Goal: Book appointment/travel/reservation

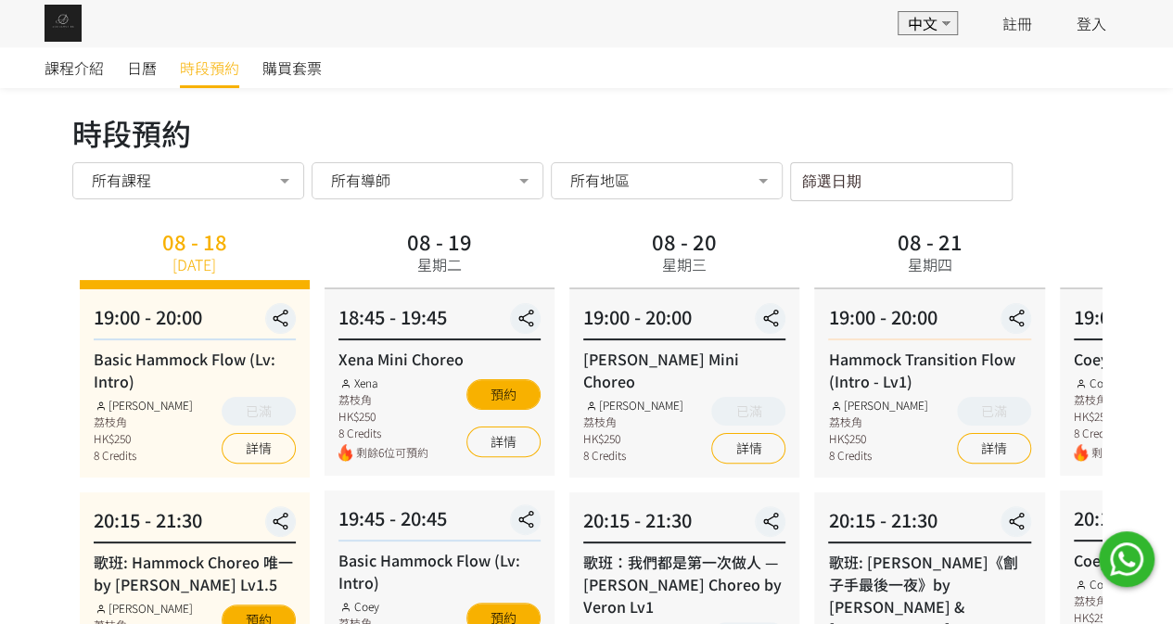
click at [879, 185] on div "篩選日期 [DATE] Sun Mon Tue Wed Thu Fri Sat 1 2 3 4 5 6 7 8 9 10 11 12 13 14 15 16 …" at bounding box center [901, 181] width 223 height 39
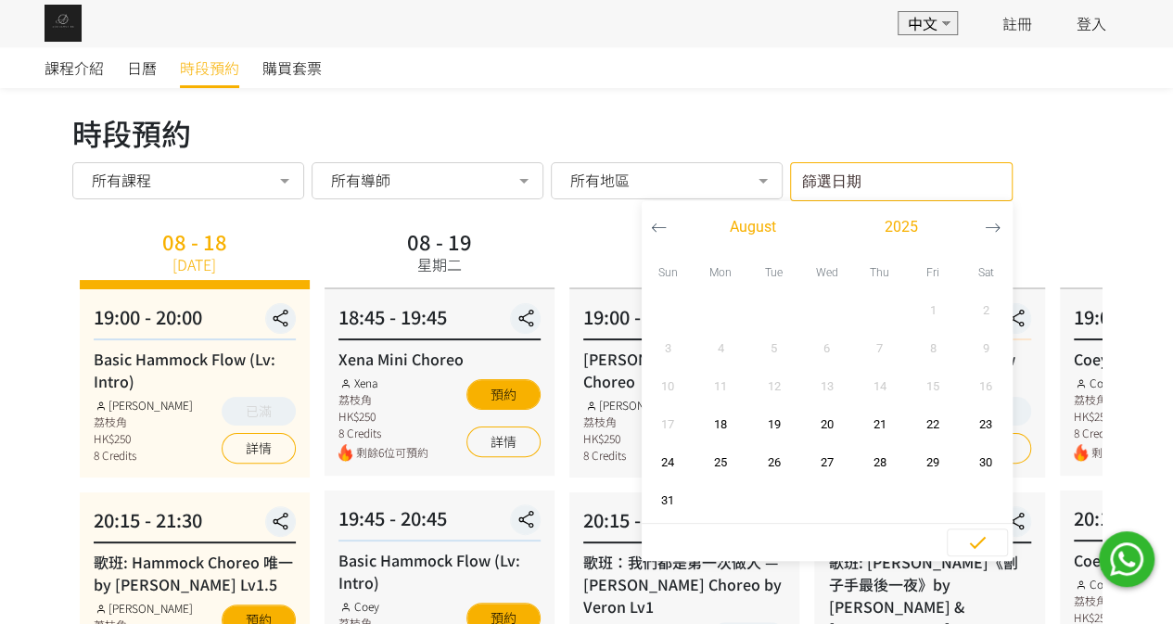
click at [986, 221] on icon "button" at bounding box center [993, 228] width 16 height 16
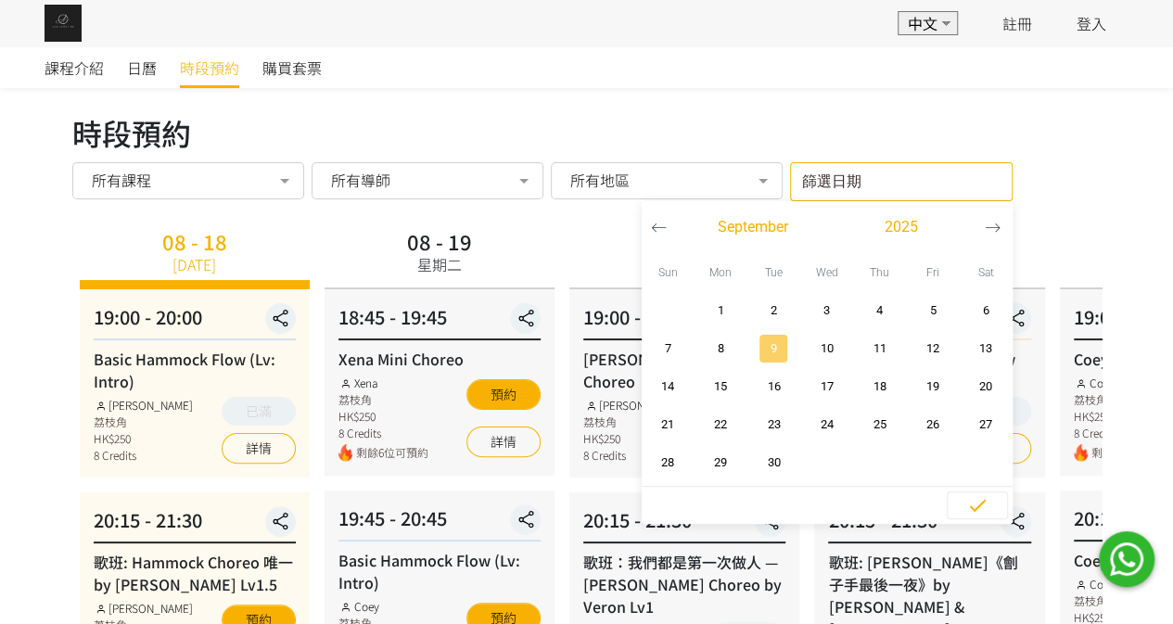
click at [775, 346] on span "9" at bounding box center [774, 348] width 42 height 19
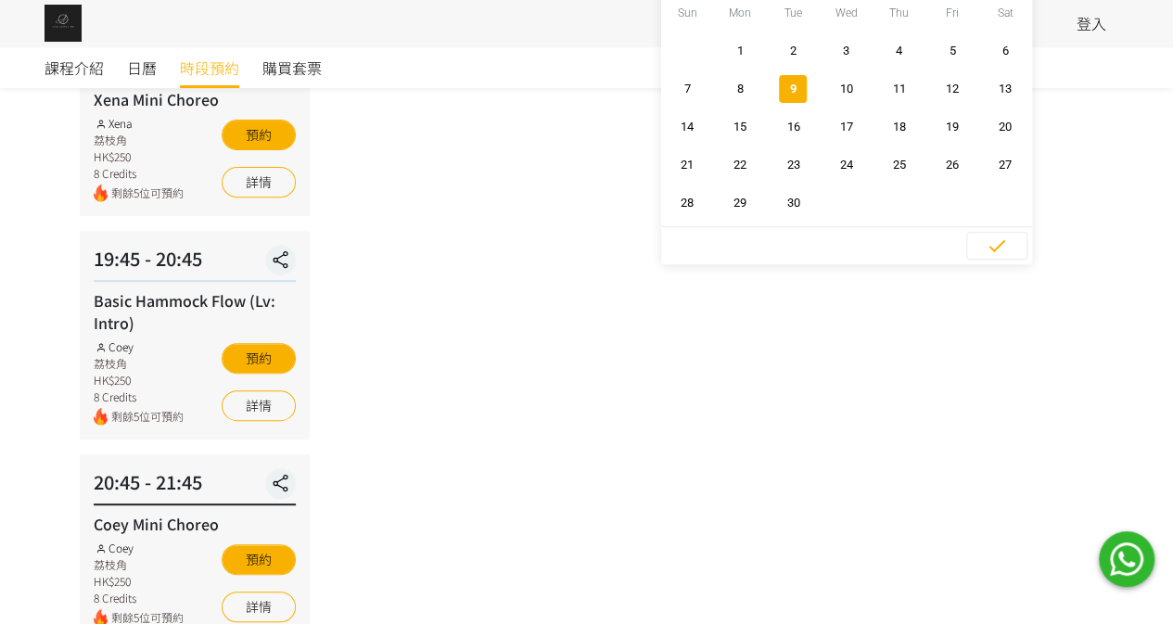
scroll to position [380, 0]
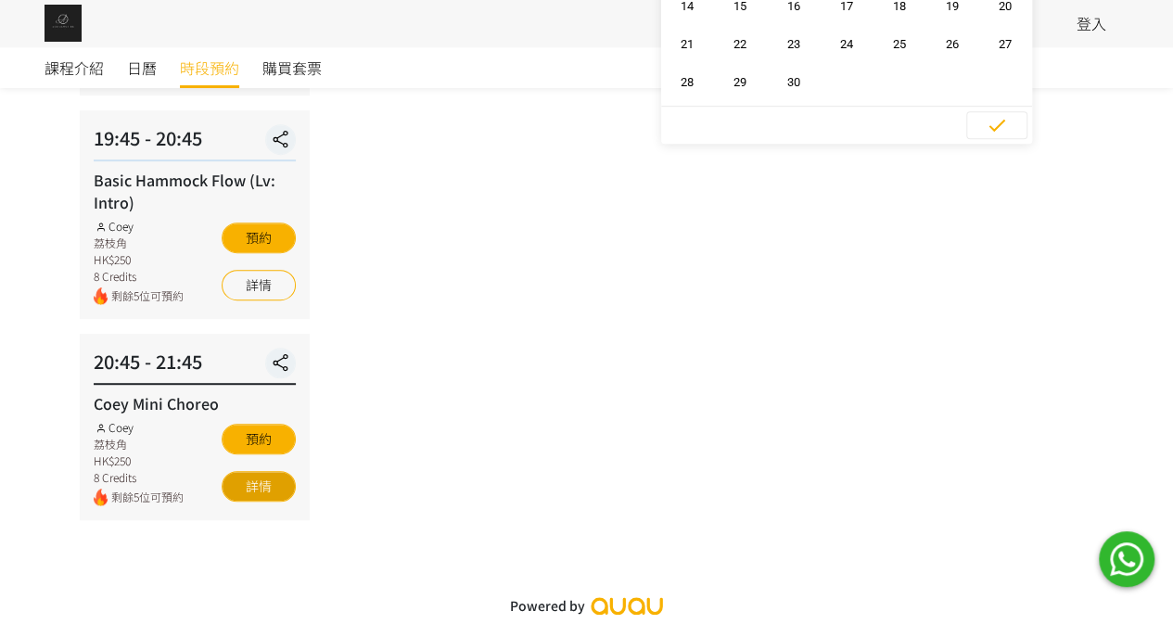
click at [260, 496] on link "詳情" at bounding box center [259, 486] width 74 height 31
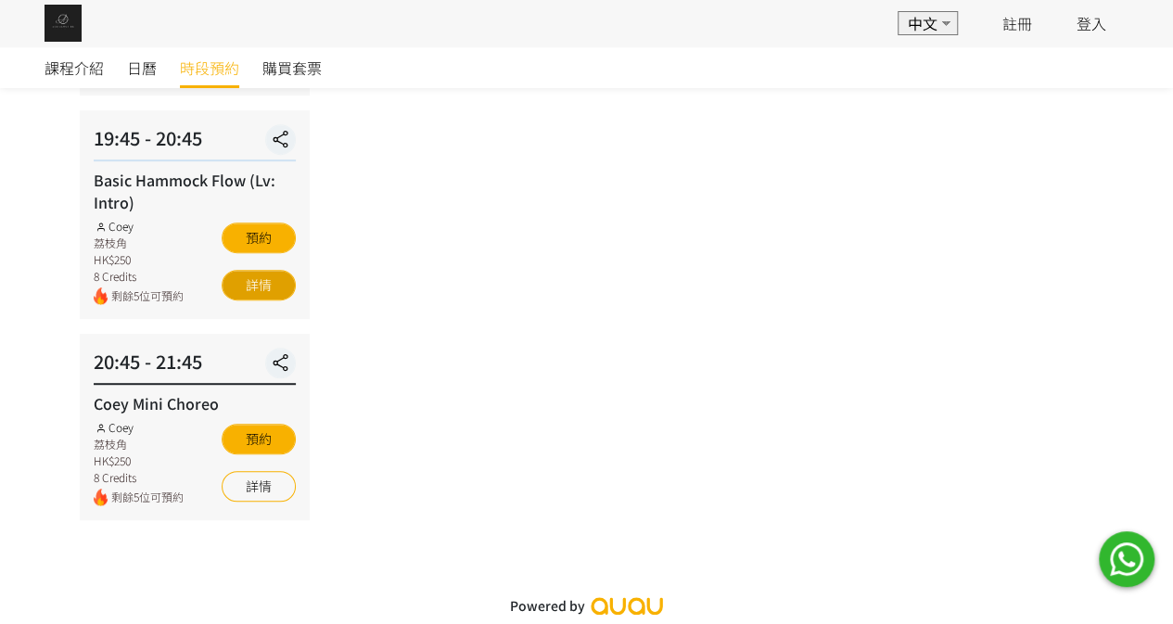
click at [258, 286] on link "詳情" at bounding box center [259, 285] width 74 height 31
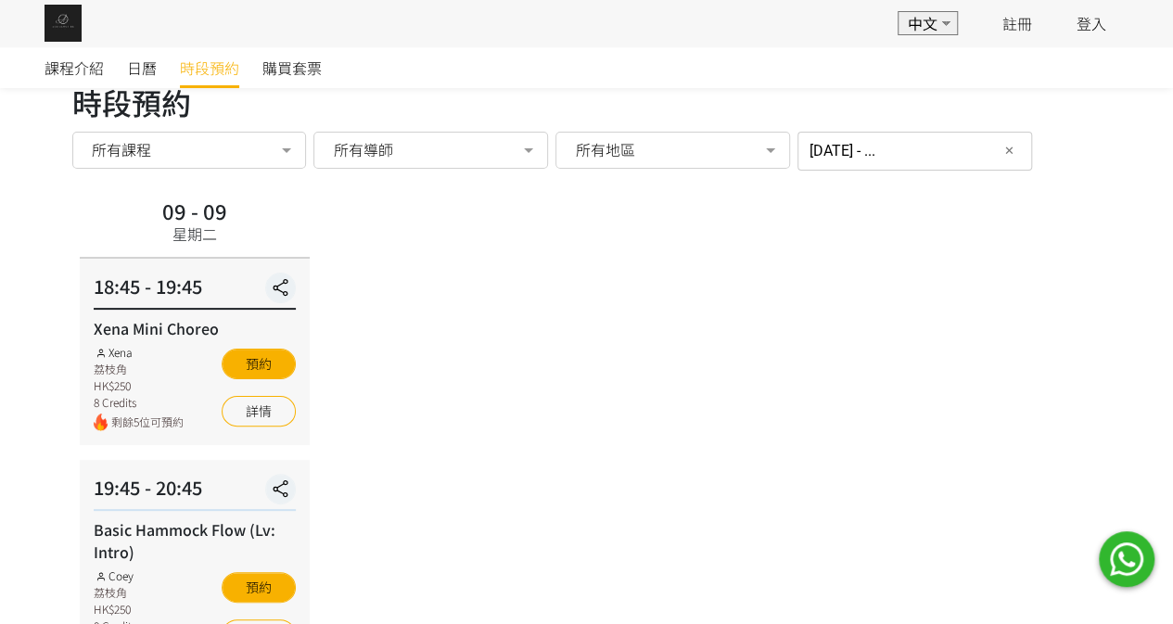
scroll to position [0, 0]
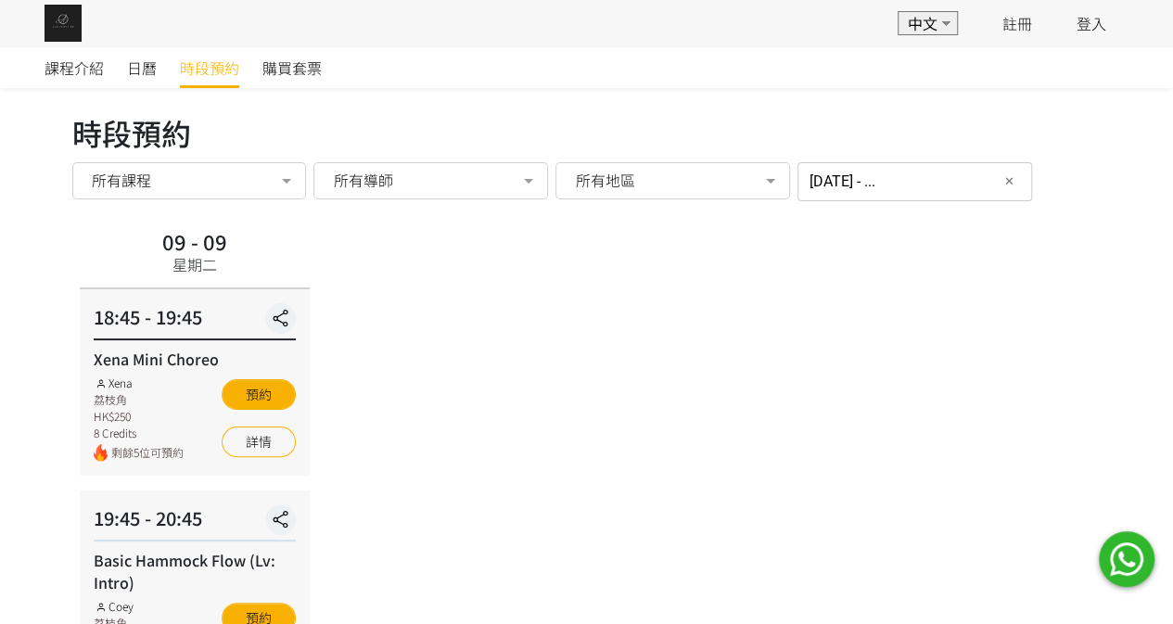
click at [867, 185] on div "2025-09-09 - ... 篩選日期 ✕ September 2025 Sun Mon Tue Wed Thu Fri Sat 1 2 3 4 5 6 …" at bounding box center [914, 181] width 235 height 39
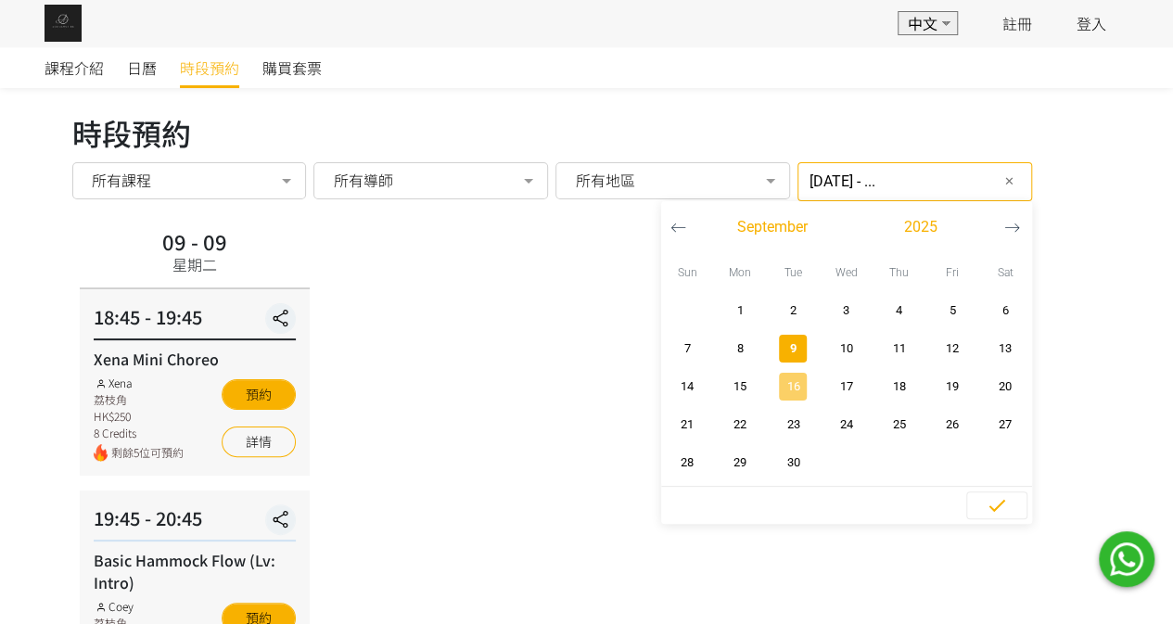
click at [774, 377] on span "16" at bounding box center [793, 386] width 42 height 19
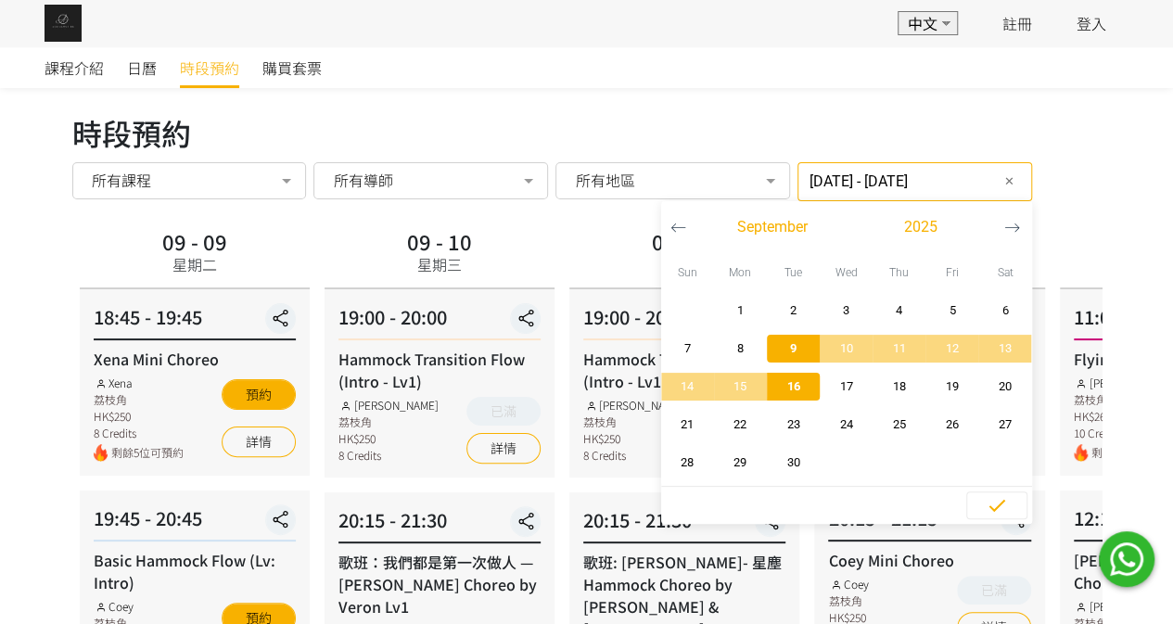
click at [776, 377] on span "16" at bounding box center [793, 386] width 42 height 19
type input "2025-09-16 - ..."
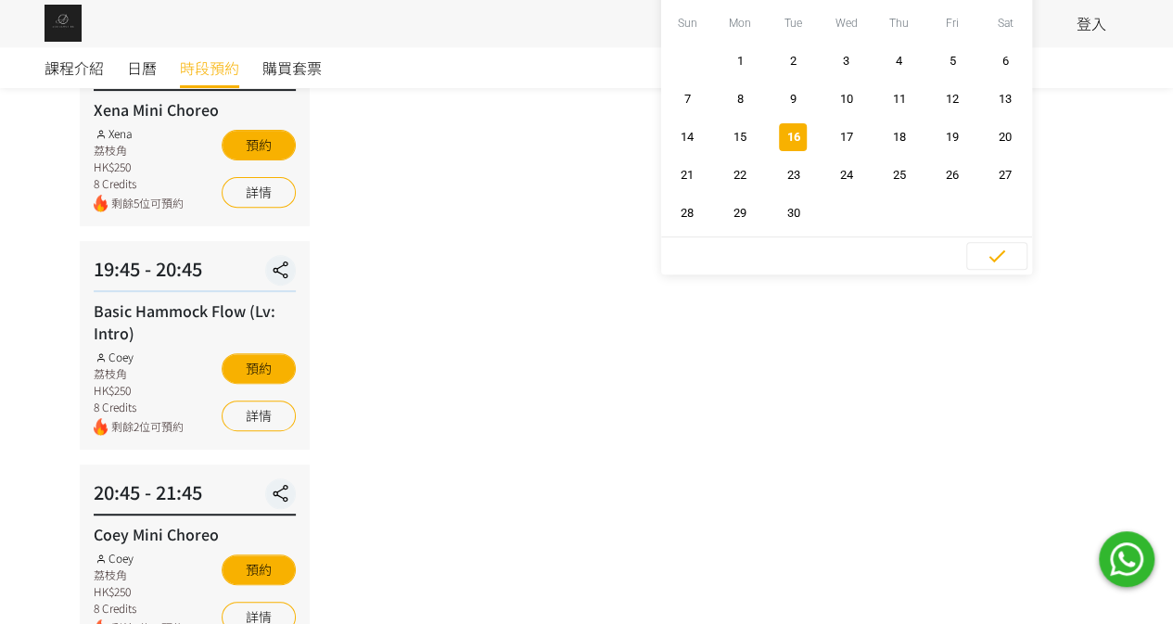
scroll to position [380, 0]
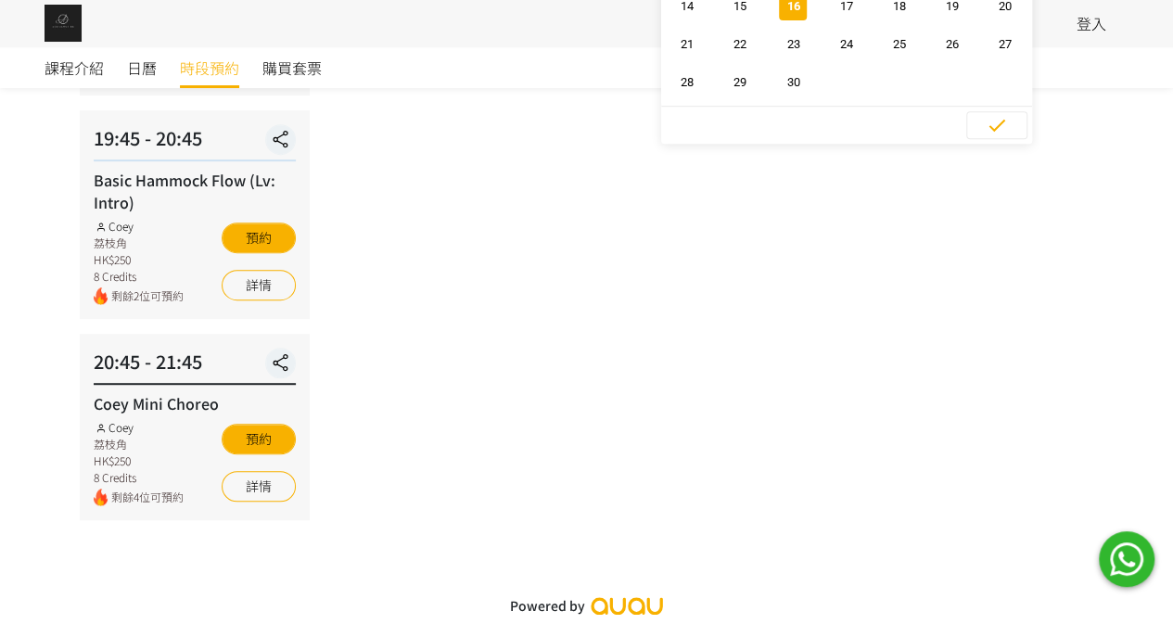
click at [750, 457] on div "09 - 16 星期二 18:45 - 19:45 Xena Mini Choreo Xena 荔枝角 HK$250 8 Credits 剩餘5位可預約 預約…" at bounding box center [586, 181] width 1029 height 677
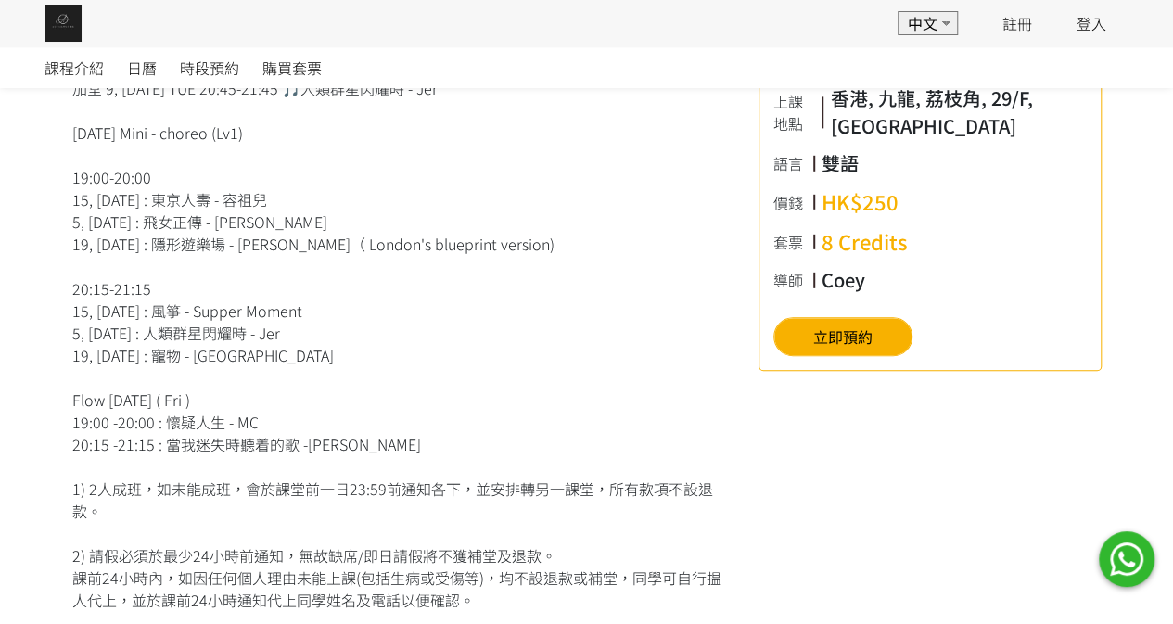
scroll to position [371, 0]
